Goal: Transaction & Acquisition: Subscribe to service/newsletter

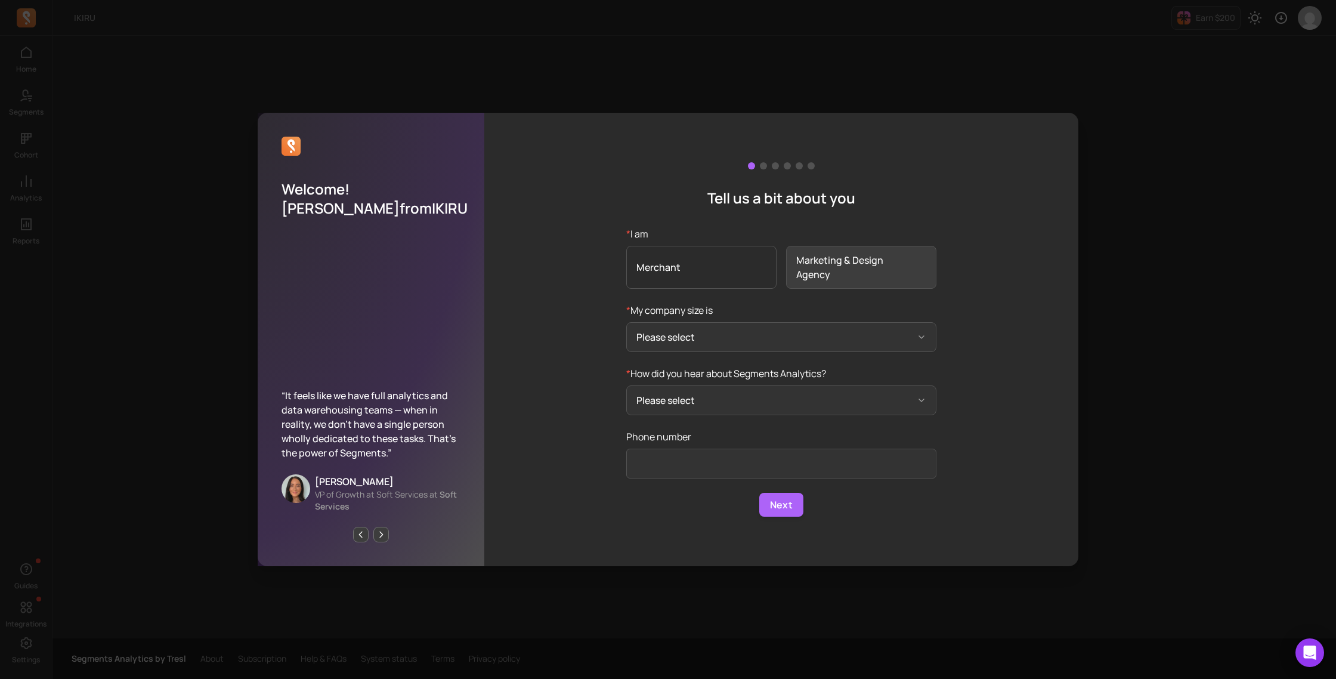
click at [669, 268] on span "Merchant" at bounding box center [701, 267] width 150 height 43
click at [0, 0] on input "* I am Merchant Marketing & Design Agency" at bounding box center [0, 0] width 0 height 0
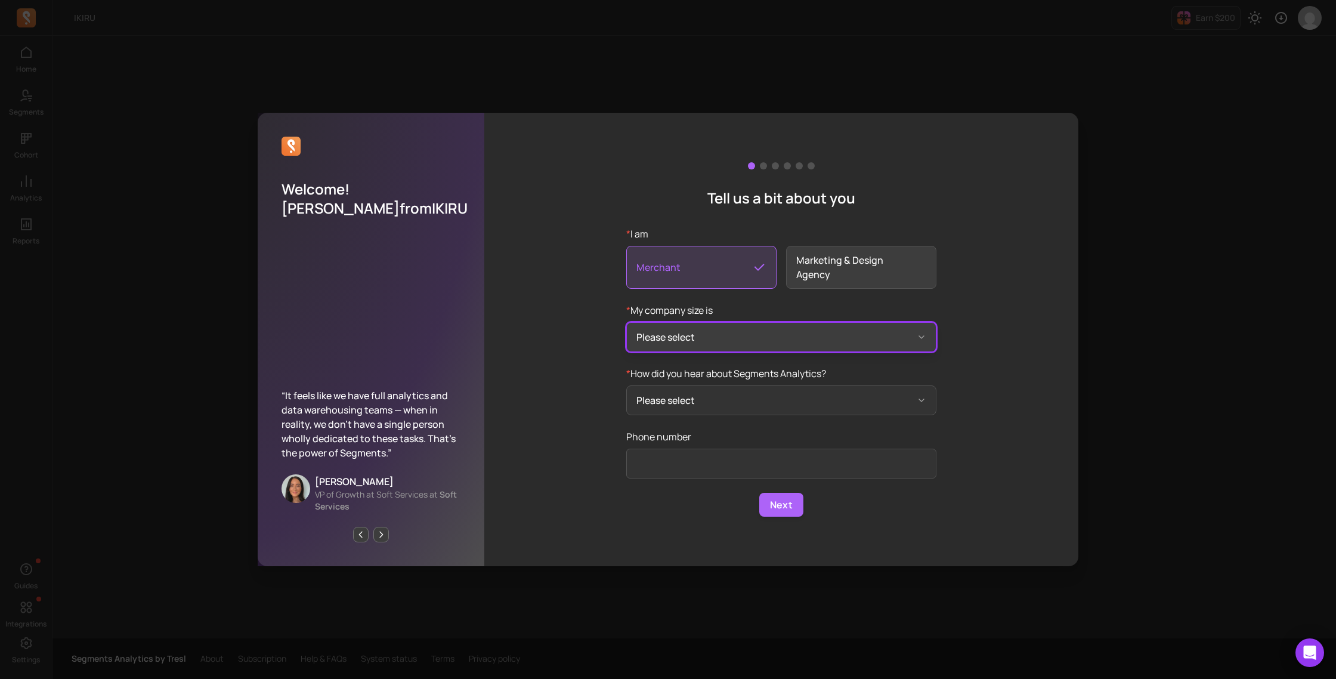
click at [651, 342] on button "Please select" at bounding box center [781, 337] width 310 height 30
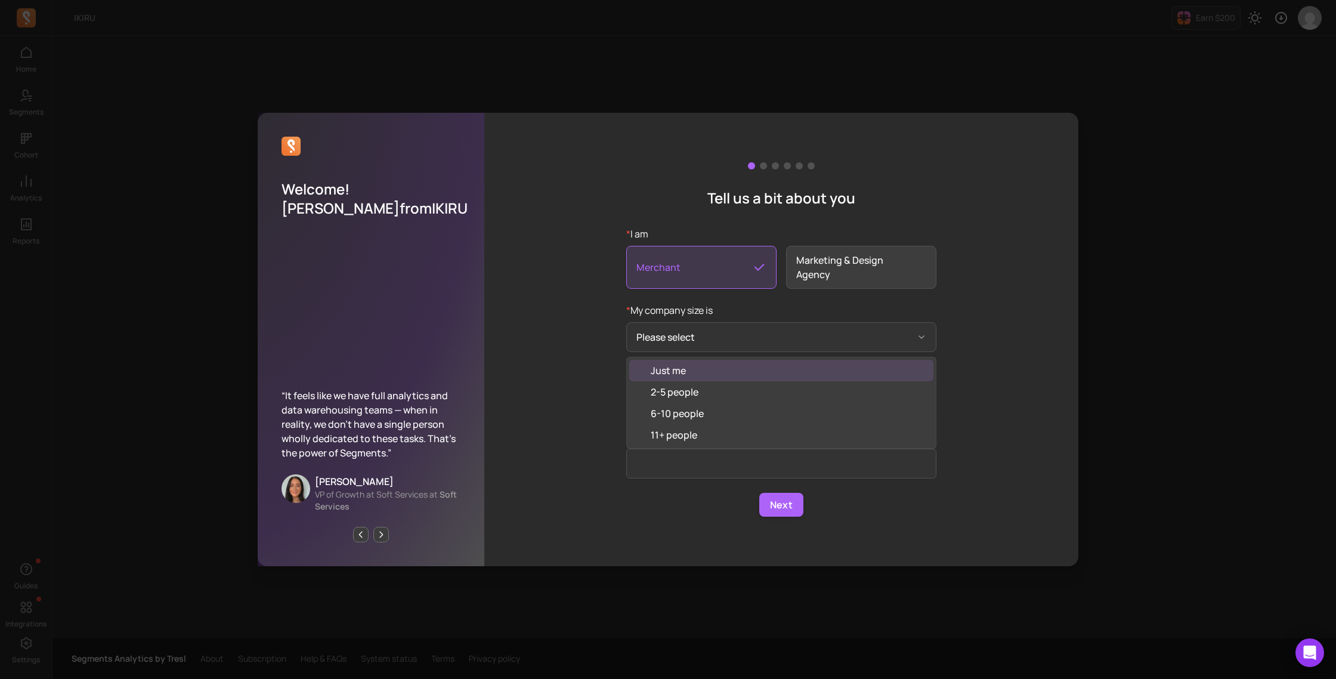
click at [719, 367] on div "Just me" at bounding box center [781, 370] width 304 height 21
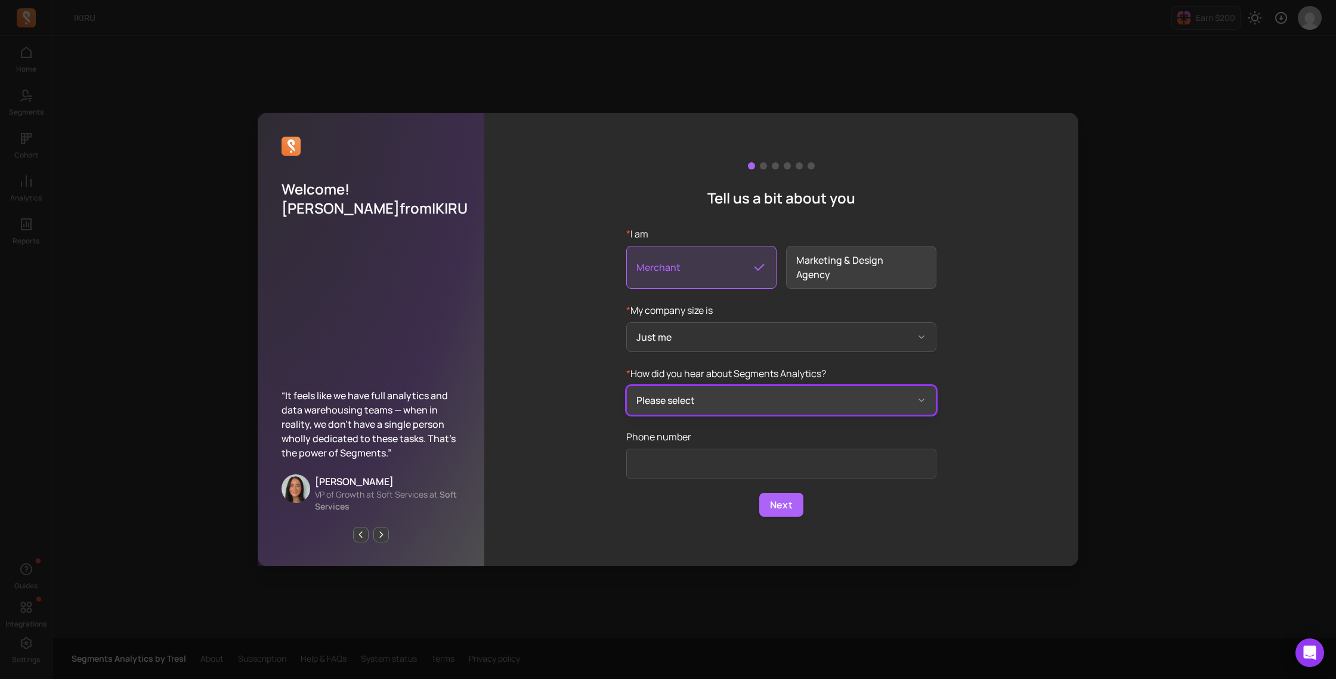
click at [681, 402] on button "Please select" at bounding box center [781, 400] width 310 height 30
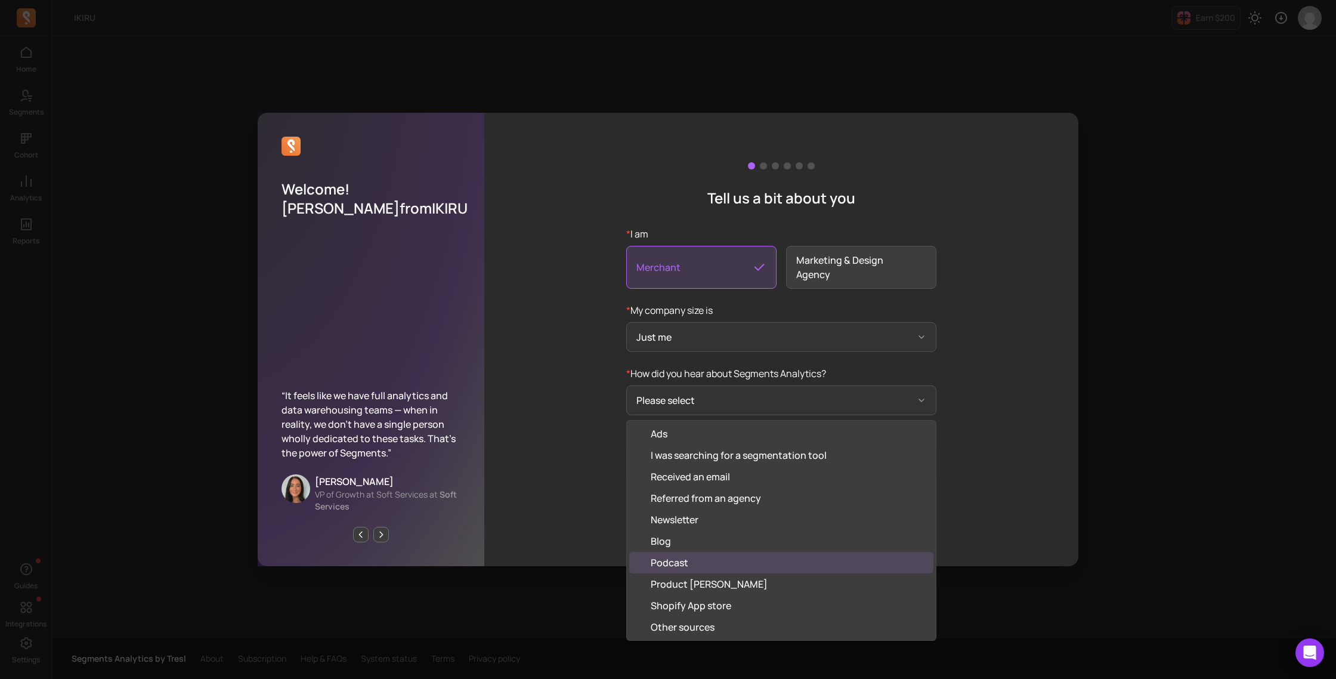
click at [723, 558] on div "Podcast" at bounding box center [781, 562] width 304 height 21
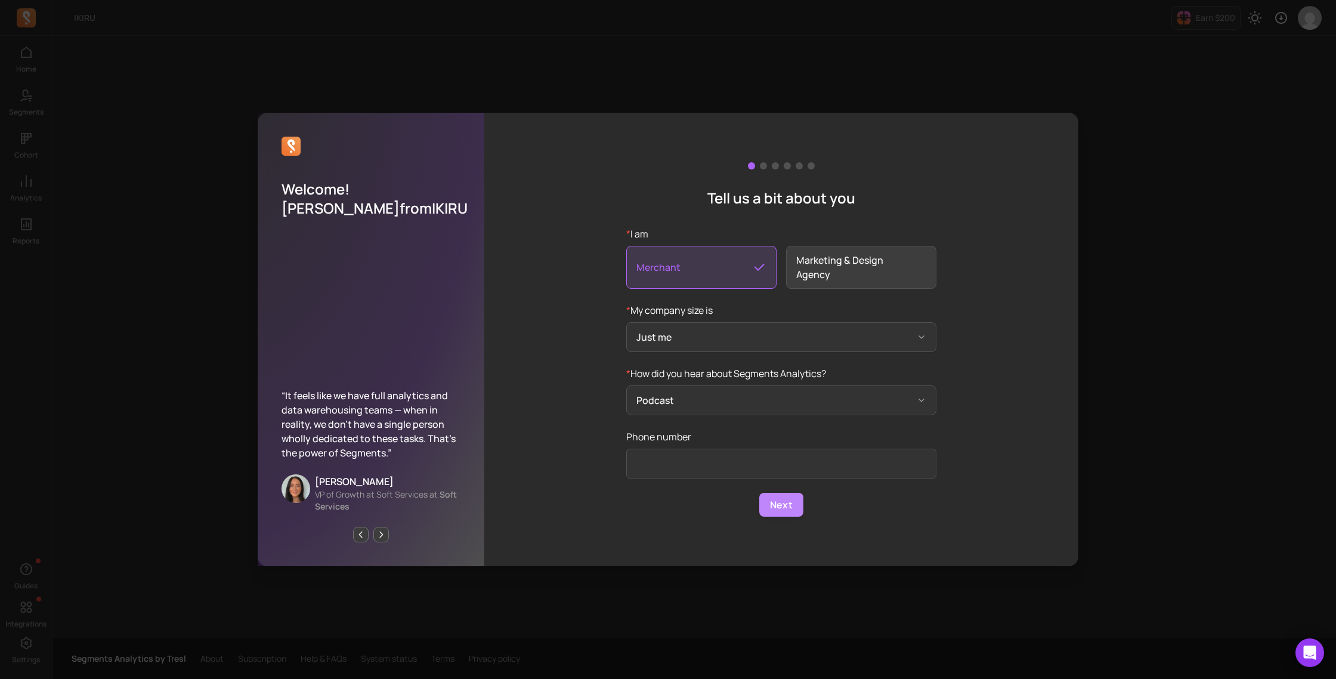
click at [783, 489] on form "* I am Merchant Marketing & Design Agency * My company size is Just me * How di…" at bounding box center [781, 372] width 310 height 290
click at [780, 514] on button "Next" at bounding box center [781, 505] width 44 height 24
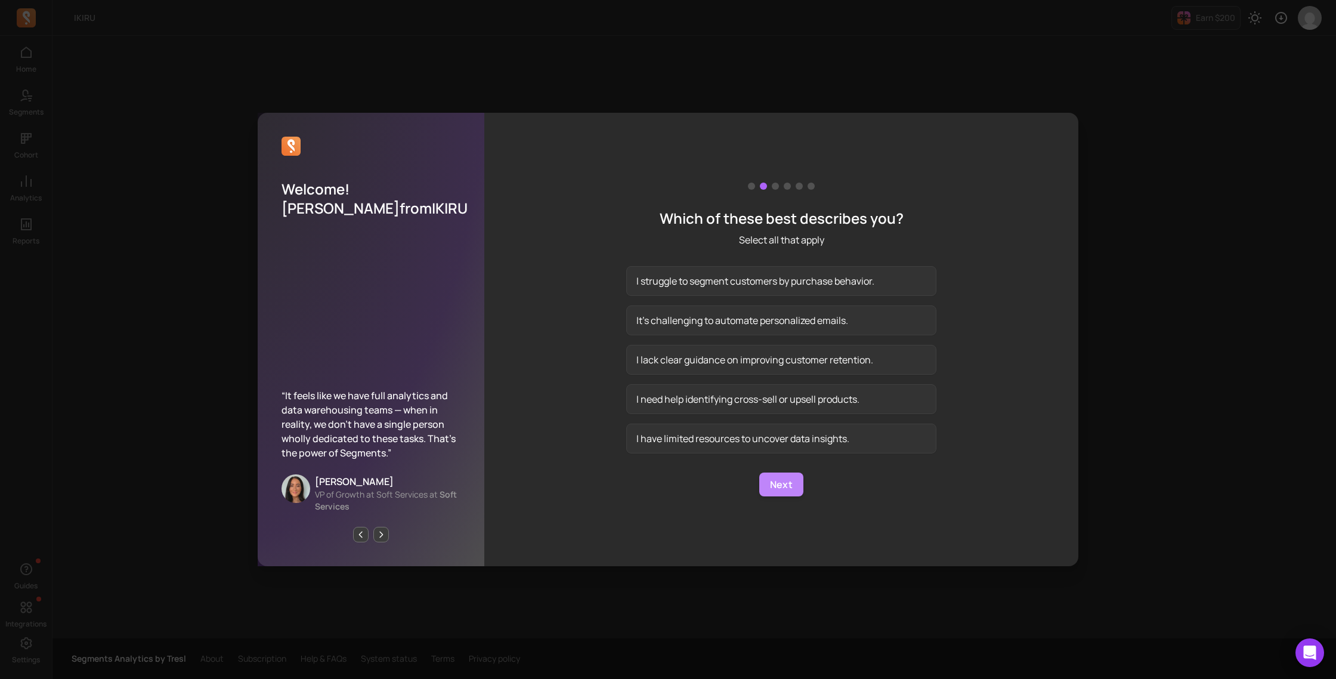
click at [782, 484] on button "Next" at bounding box center [781, 484] width 44 height 24
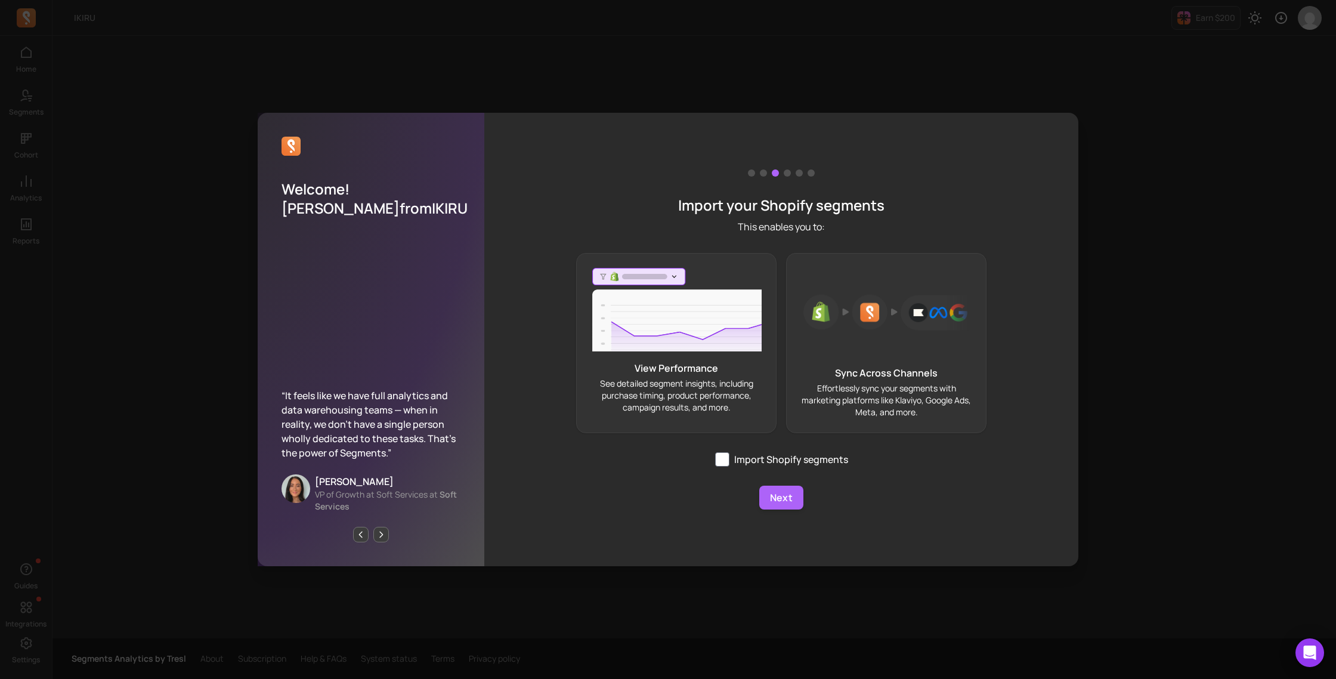
click at [782, 484] on div "Import your Shopify segments This enables you to: View Performance See detailed…" at bounding box center [781, 339] width 594 height 453
click at [782, 490] on button "Next" at bounding box center [781, 498] width 44 height 24
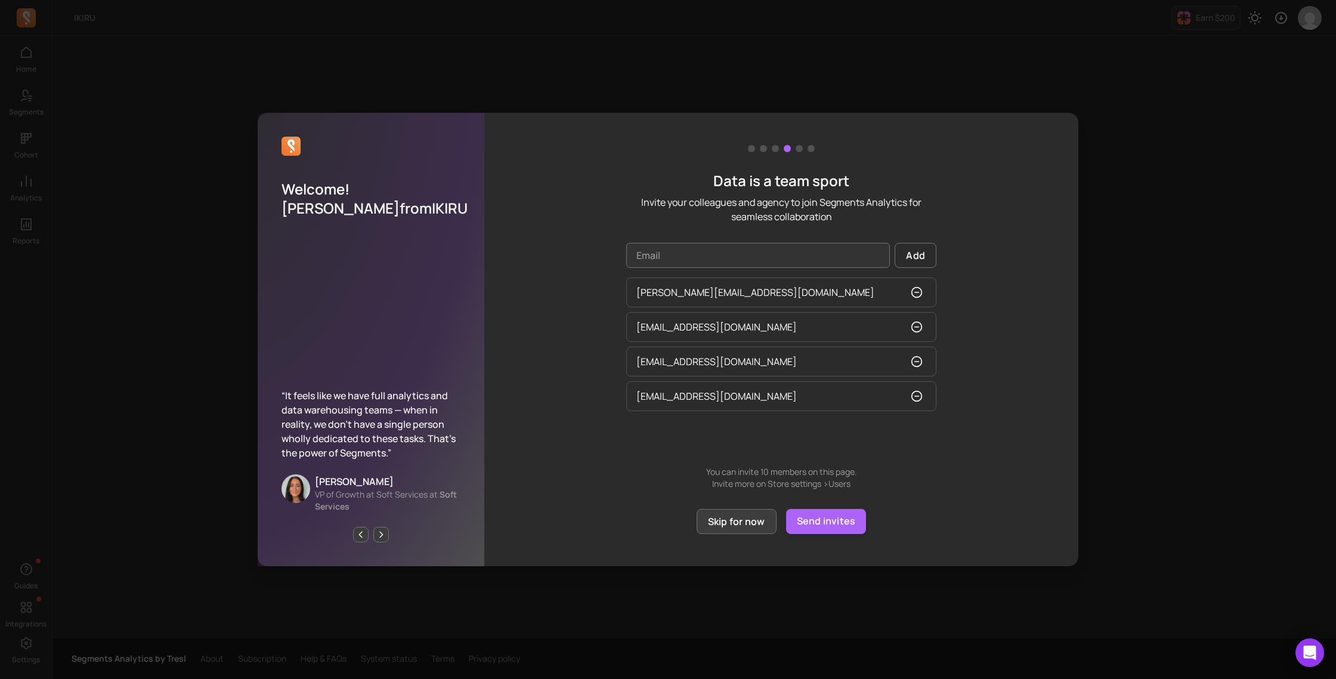
click at [761, 530] on button "Skip for now" at bounding box center [737, 521] width 80 height 25
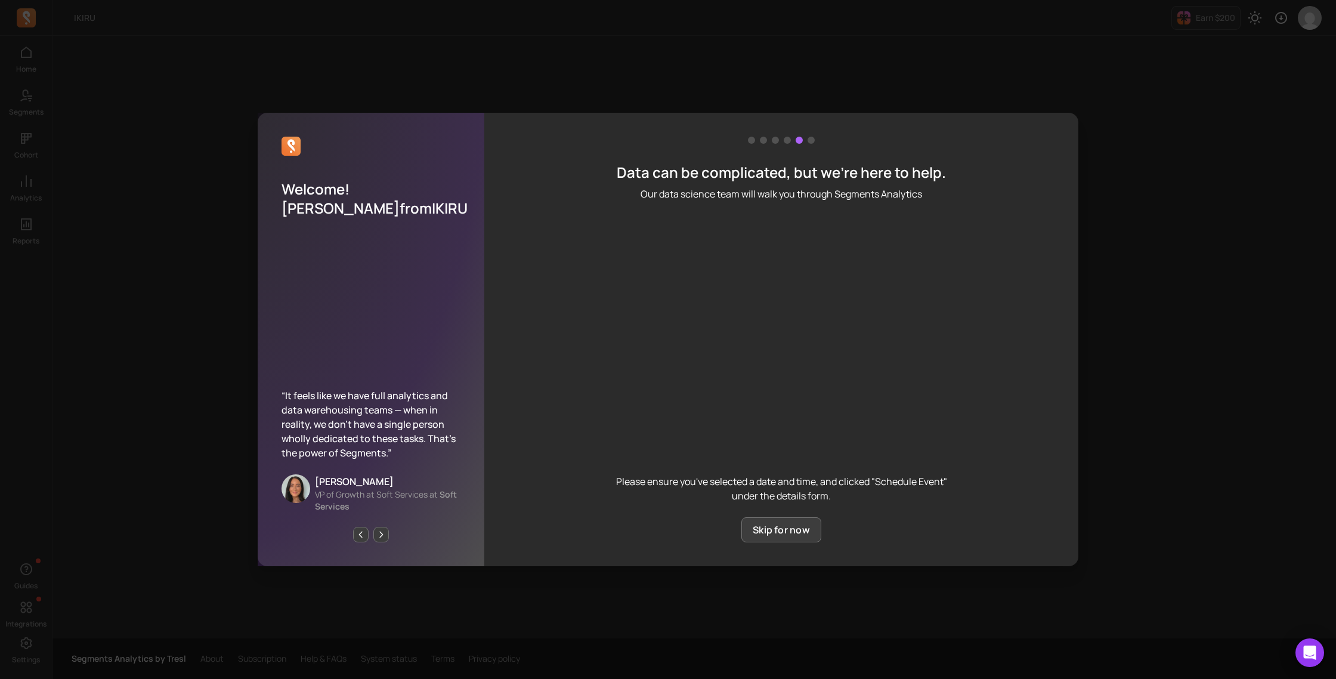
click at [785, 528] on button "Skip for now" at bounding box center [782, 529] width 80 height 25
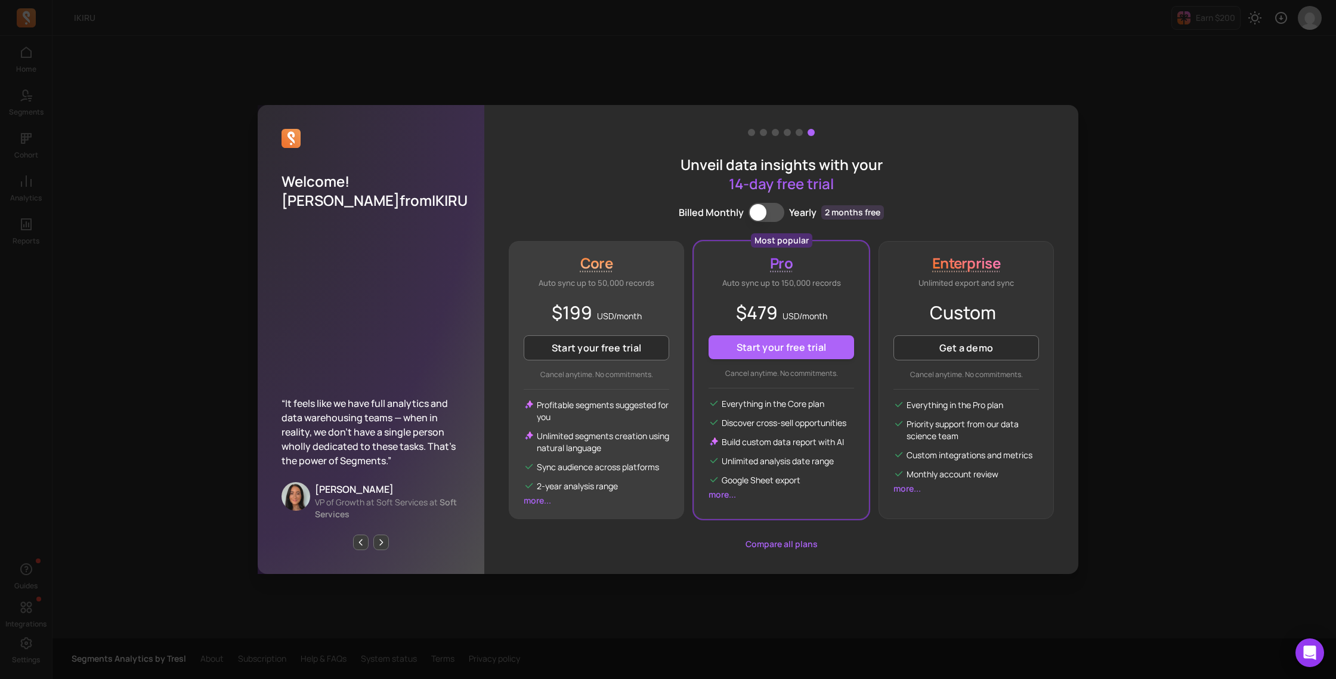
click at [604, 313] on span "USD/ month" at bounding box center [619, 315] width 45 height 11
click at [592, 273] on div "Core Auto sync up to 50,000 records" at bounding box center [597, 272] width 146 height 36
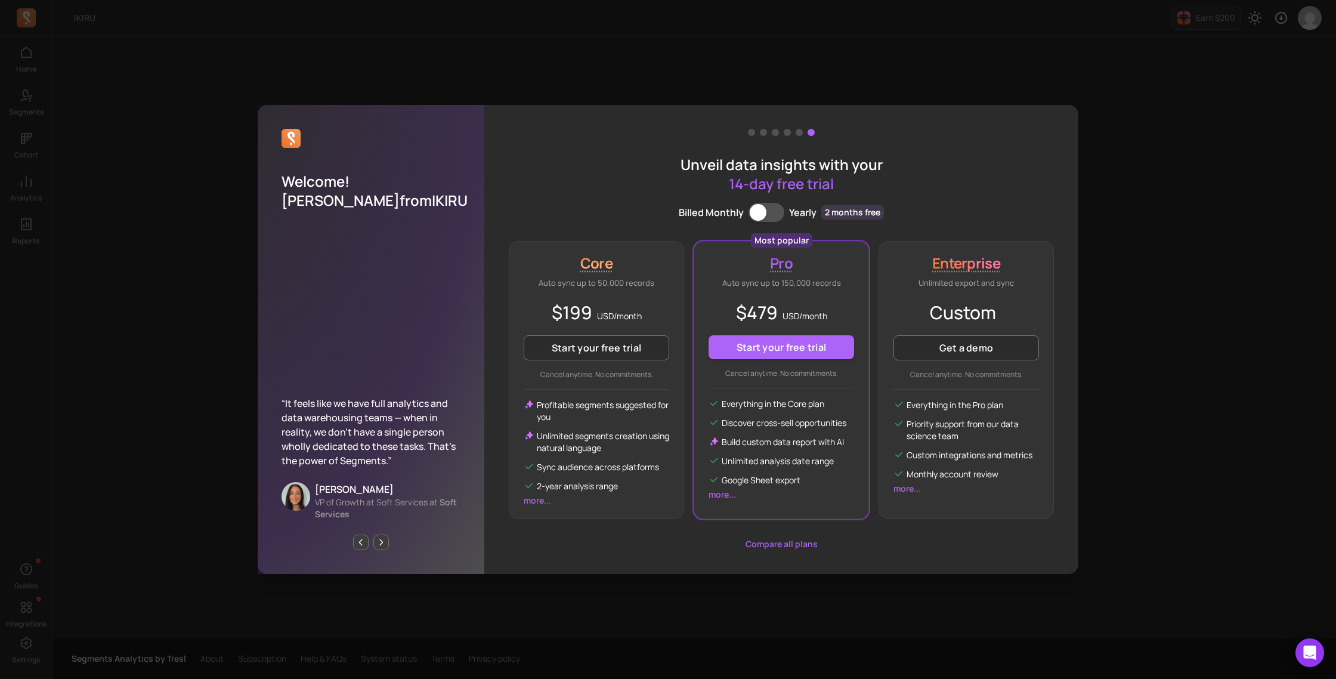
click at [607, 353] on button "Start your free trial" at bounding box center [597, 347] width 146 height 25
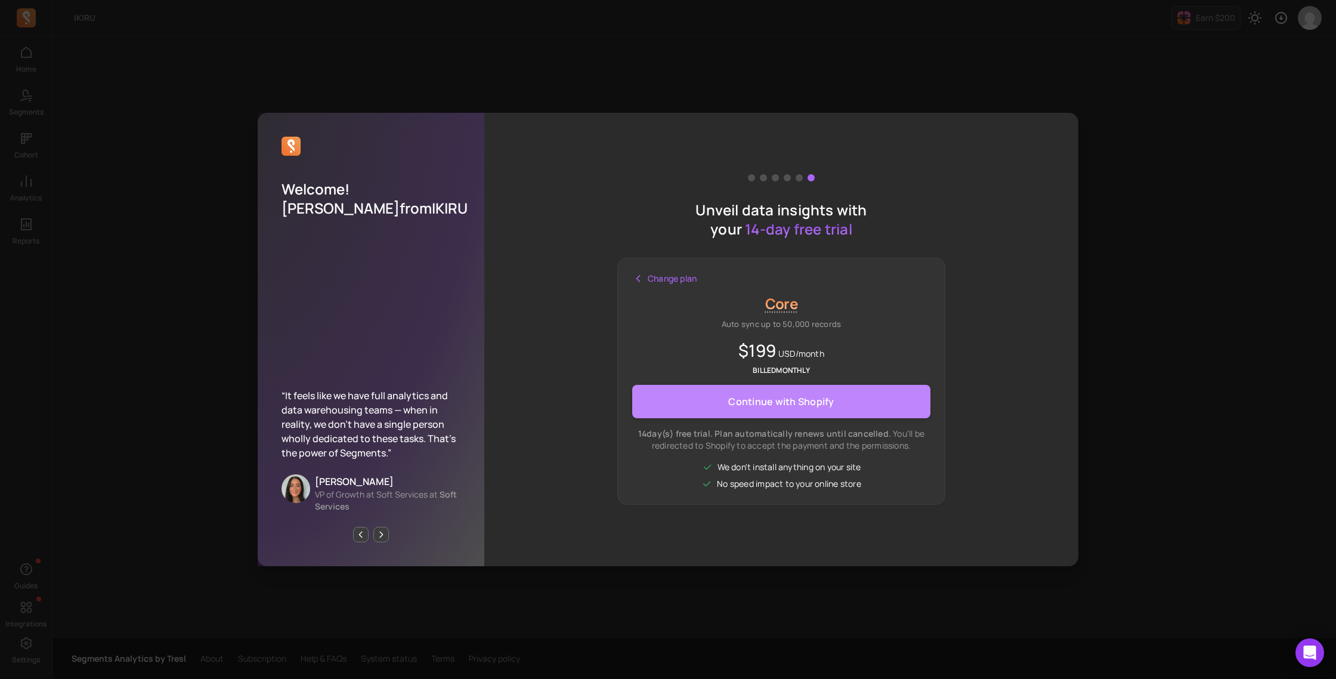
click at [771, 409] on span "Continue with Shopify" at bounding box center [781, 402] width 106 height 24
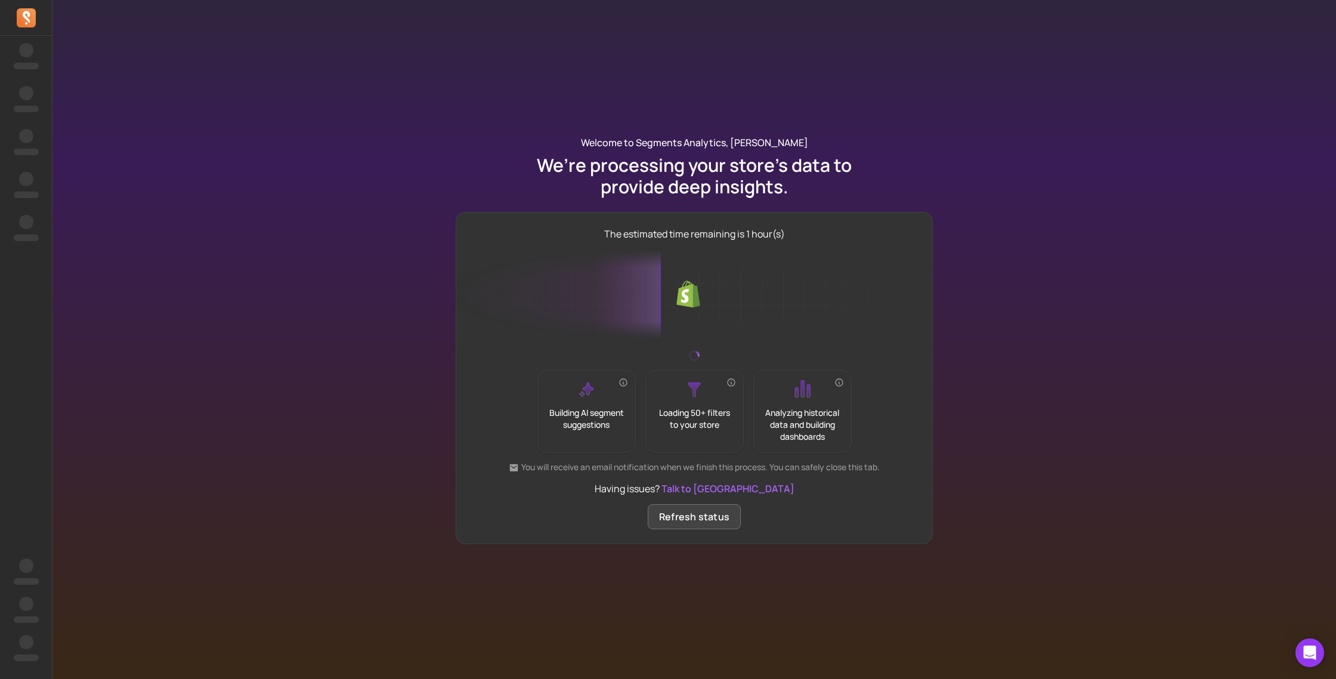
click at [699, 523] on button "Refresh status" at bounding box center [694, 516] width 93 height 25
